Goal: Navigation & Orientation: Find specific page/section

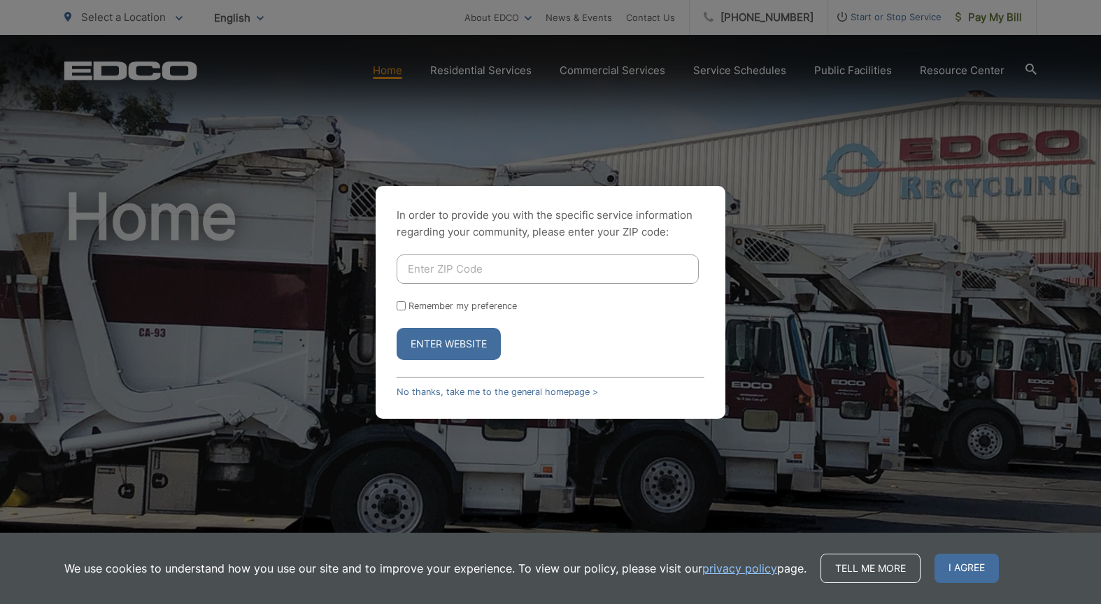
click at [572, 267] on input "Enter ZIP Code" at bounding box center [548, 269] width 302 height 29
click at [498, 395] on link "No thanks, take me to the general homepage >" at bounding box center [497, 392] width 201 height 10
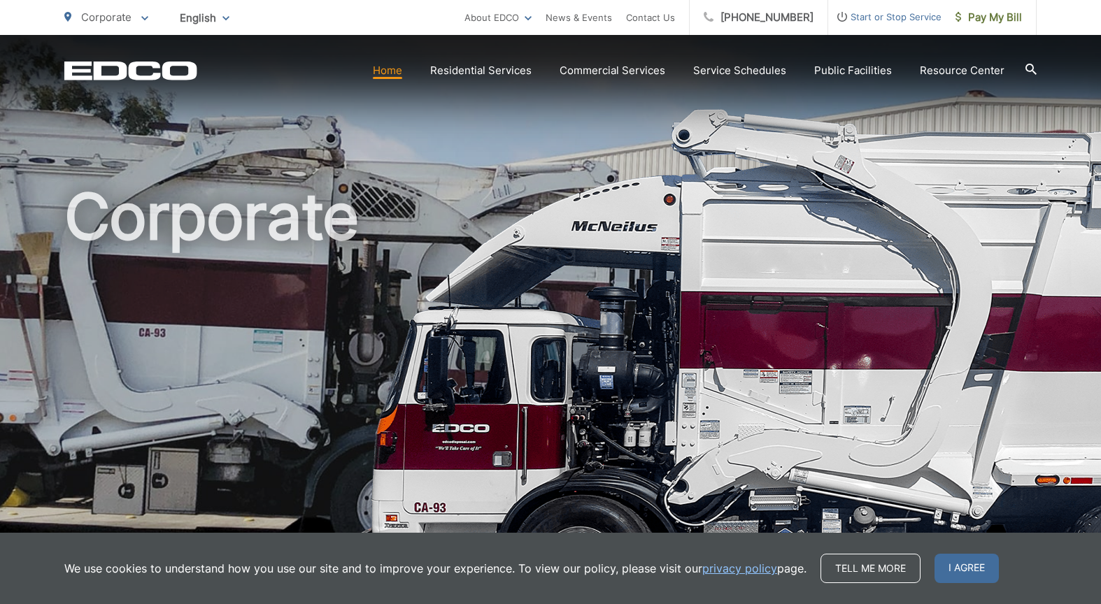
click at [1030, 69] on icon at bounding box center [1031, 69] width 11 height 11
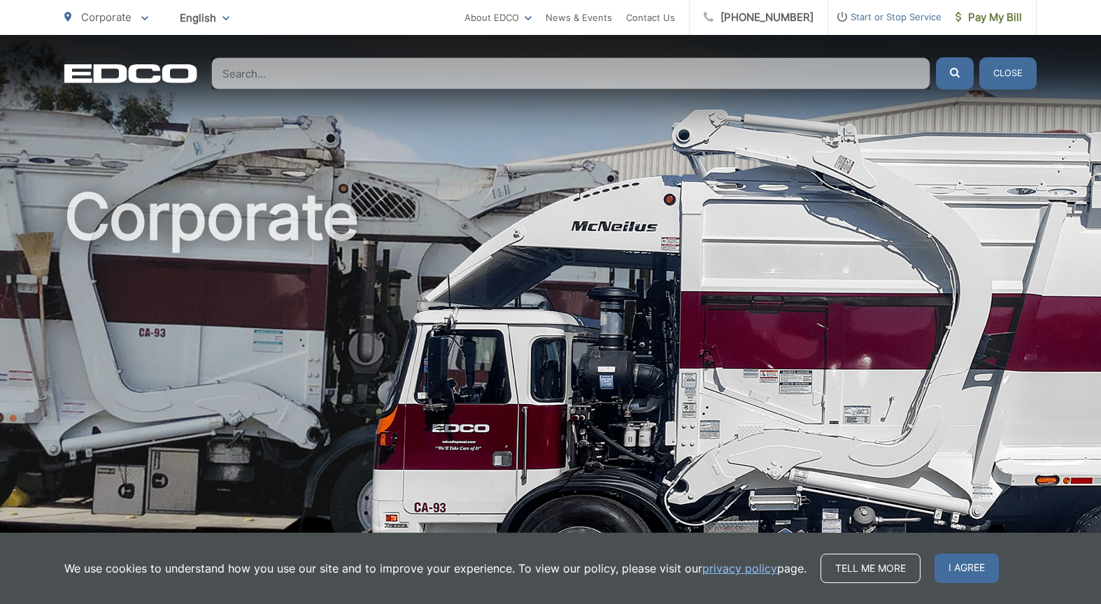
click at [1013, 73] on button "Close" at bounding box center [1007, 73] width 57 height 32
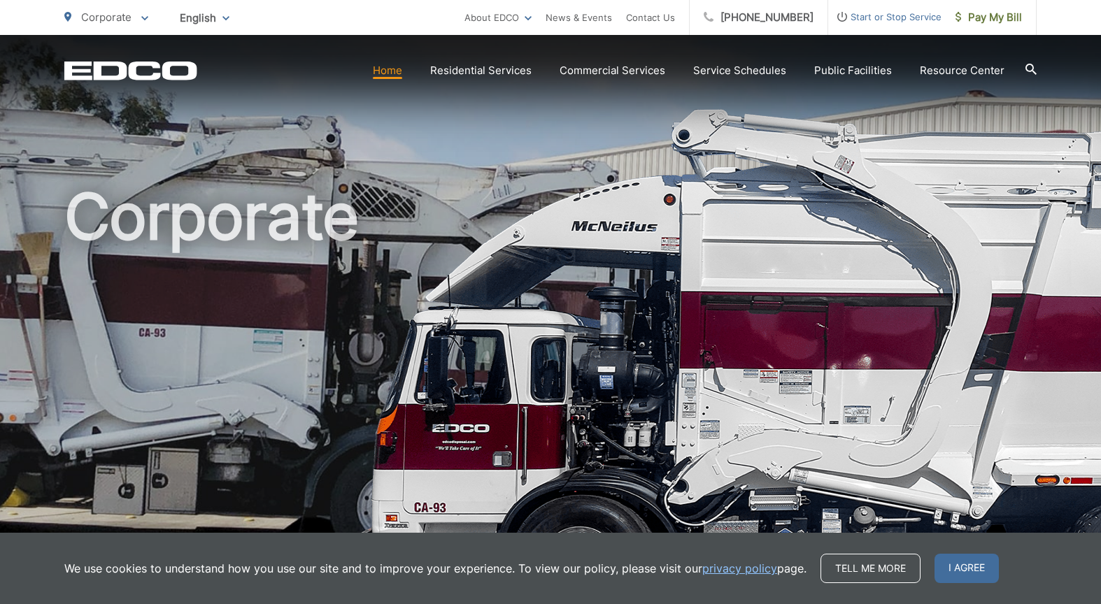
click at [141, 73] on icon "EDCO Logo" at bounding box center [130, 71] width 133 height 20
